Goal: Task Accomplishment & Management: Use online tool/utility

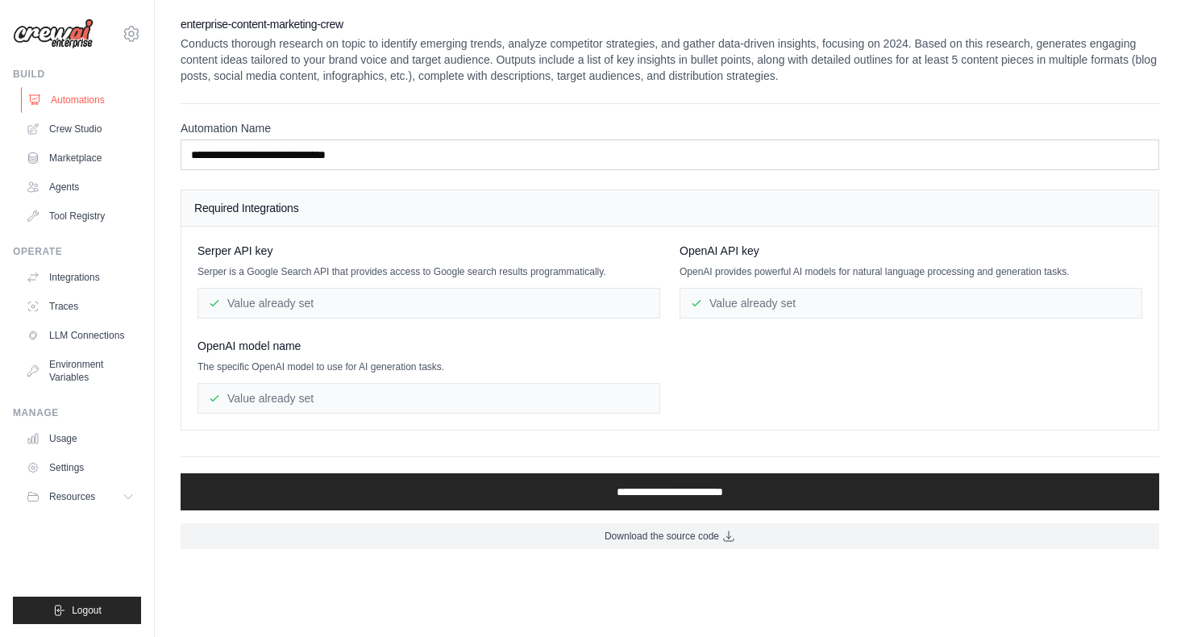
click at [70, 90] on link "Automations" at bounding box center [82, 100] width 122 height 26
click at [77, 134] on link "Crew Studio" at bounding box center [82, 129] width 122 height 26
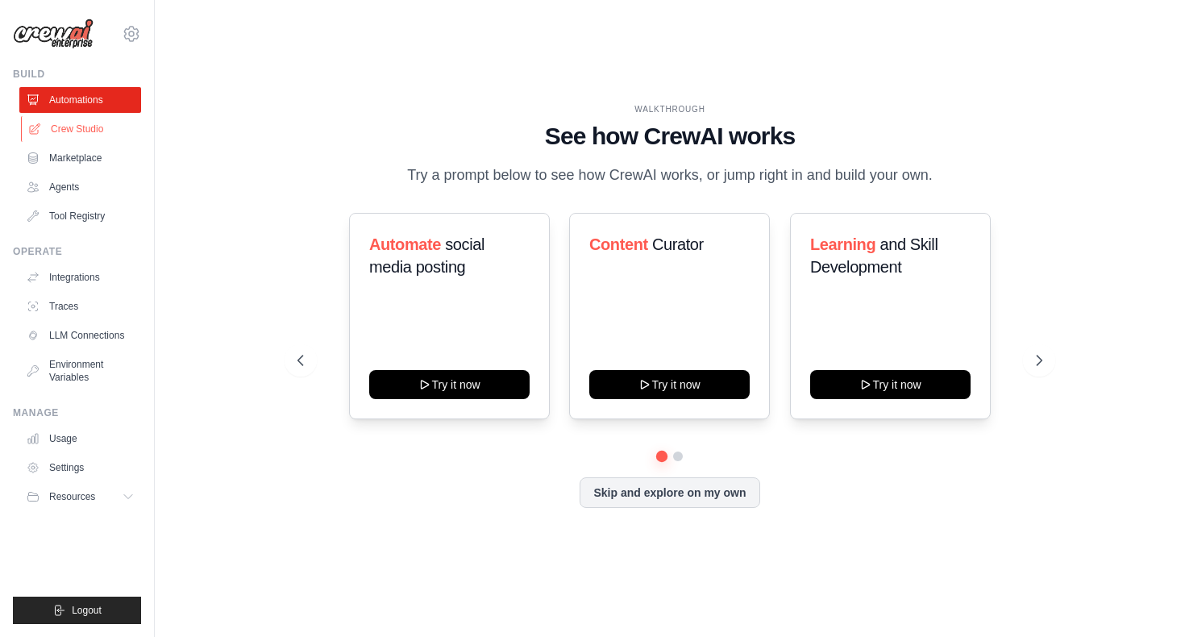
click at [77, 138] on link "Crew Studio" at bounding box center [82, 129] width 122 height 26
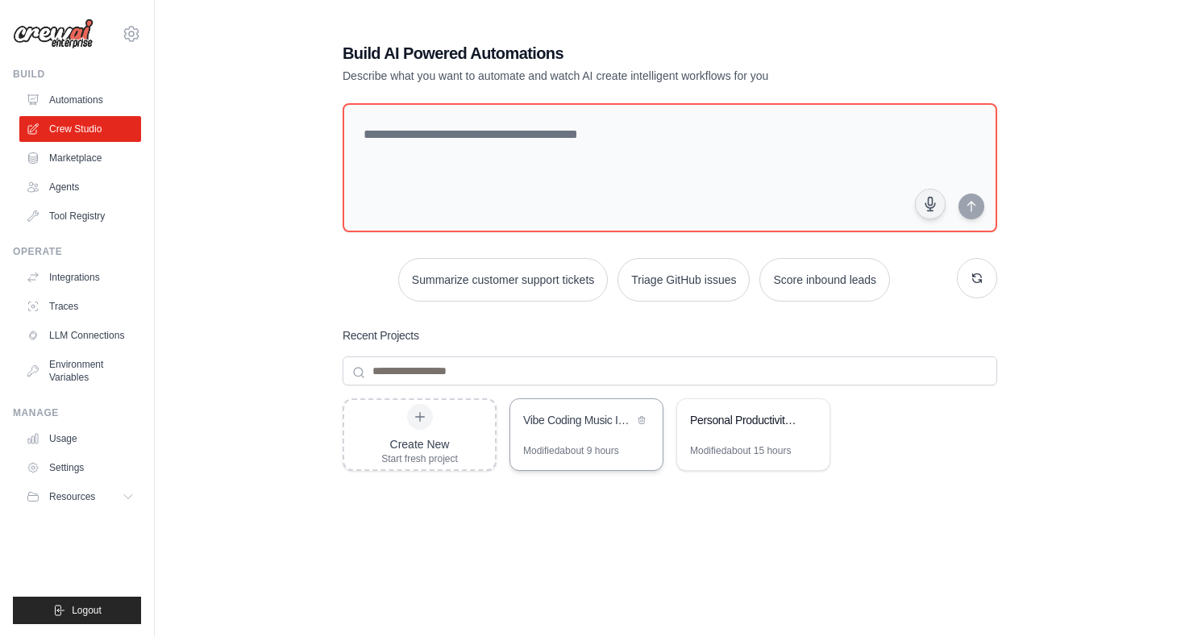
click at [576, 421] on div "Vibe Coding Music Intelligence Platform" at bounding box center [578, 420] width 110 height 16
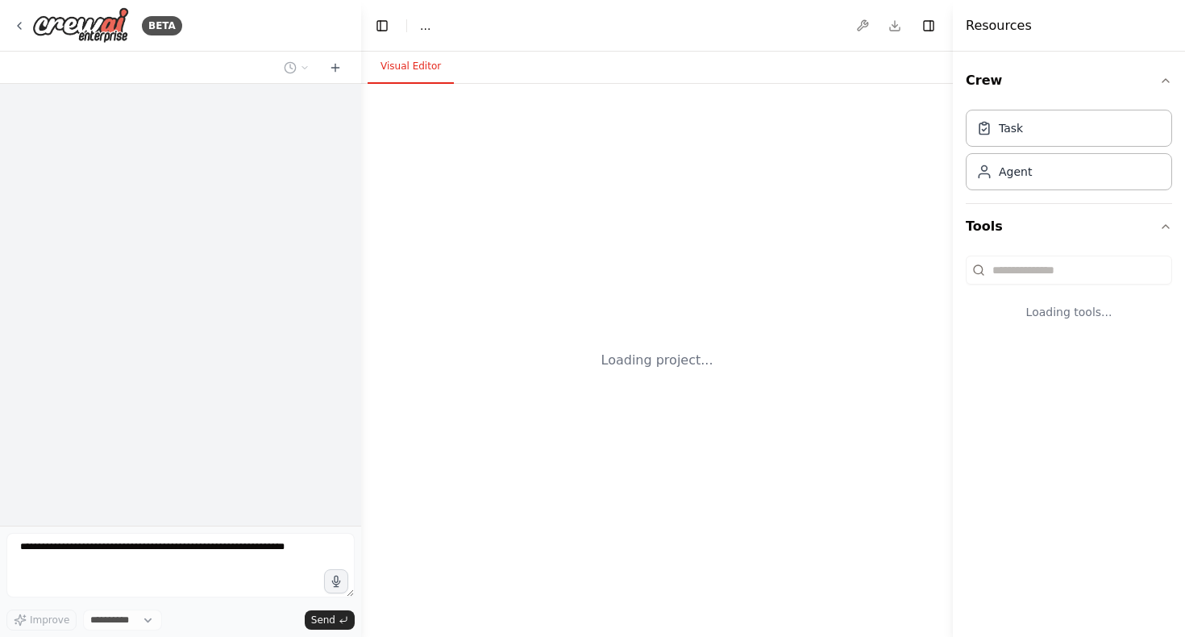
select select "****"
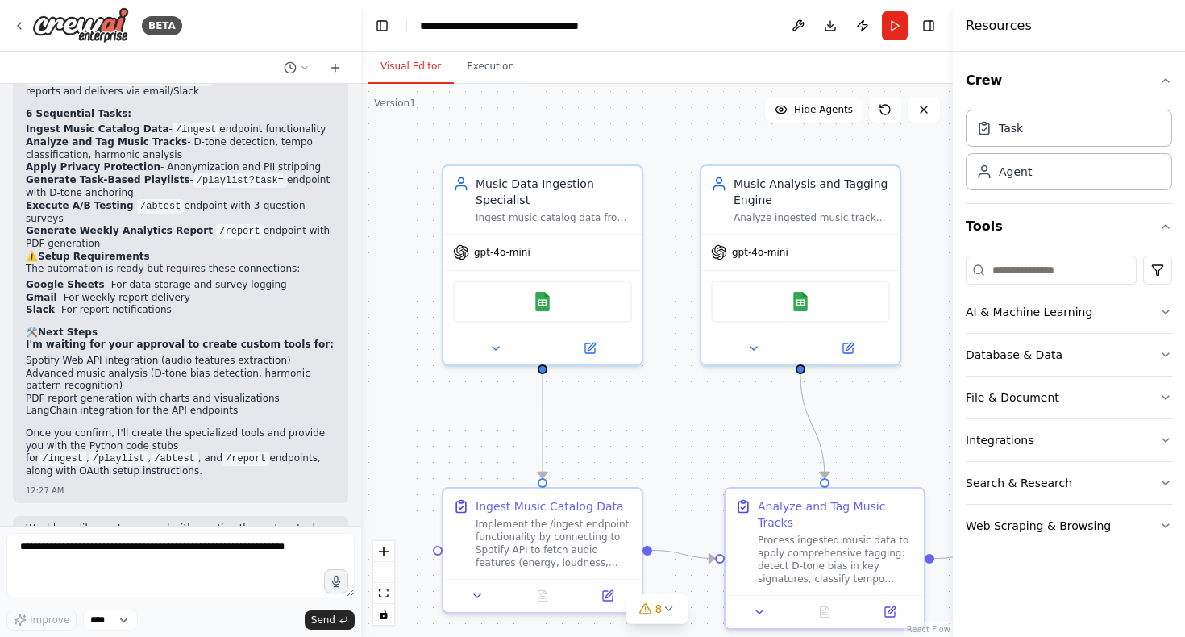
scroll to position [2069, 0]
